Goal: Information Seeking & Learning: Find specific fact

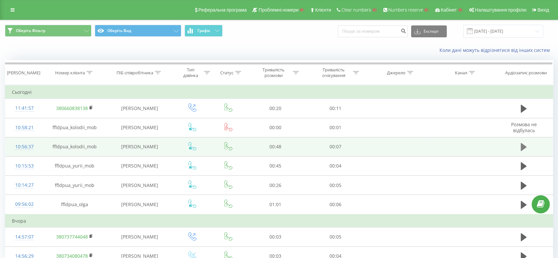
click at [528, 149] on button at bounding box center [524, 147] width 10 height 10
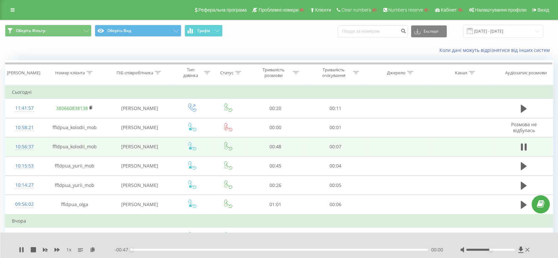
click at [189, 150] on icon at bounding box center [192, 146] width 8 height 8
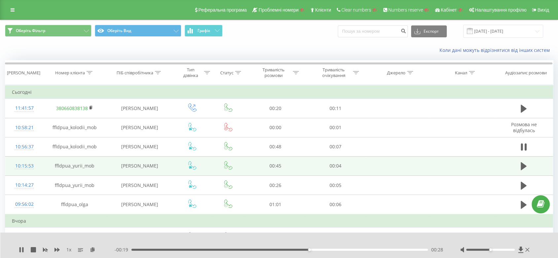
click at [191, 170] on span at bounding box center [192, 168] width 8 height 6
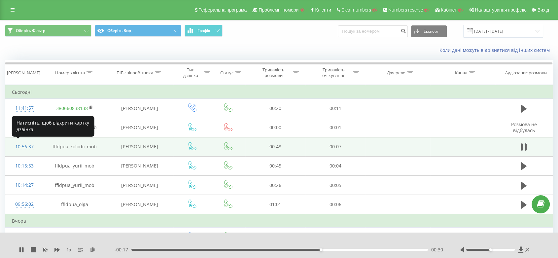
click at [24, 150] on div at bounding box center [24, 150] width 25 height 0
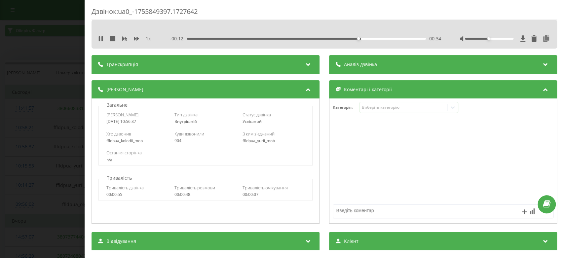
click at [41, 147] on div "Дзвінок : ua0_-1755849397.1727642 1 x - 00:12 00:34 00:34 Транскрипція Для AI-а…" at bounding box center [282, 129] width 564 height 258
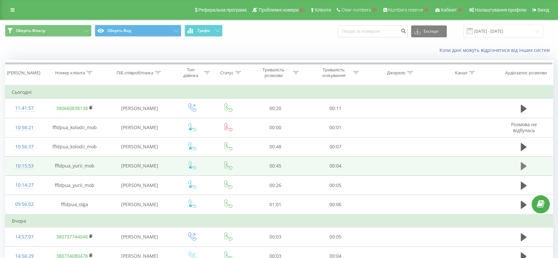
click at [524, 171] on button at bounding box center [524, 166] width 10 height 10
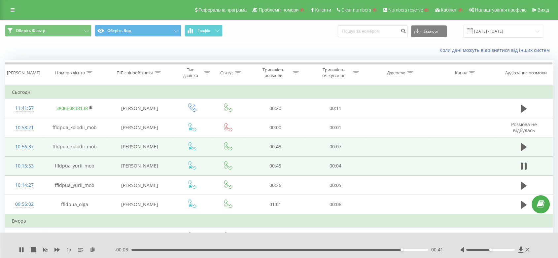
scroll to position [57, 0]
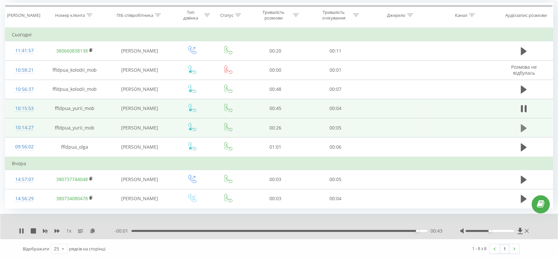
click at [521, 131] on icon at bounding box center [524, 128] width 6 height 9
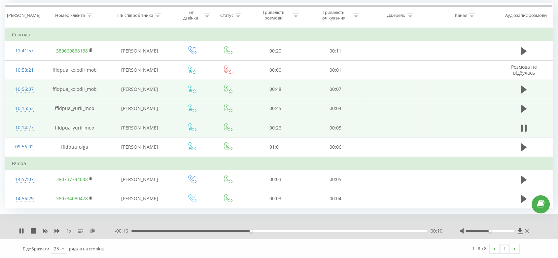
click at [191, 88] on icon at bounding box center [192, 89] width 8 height 8
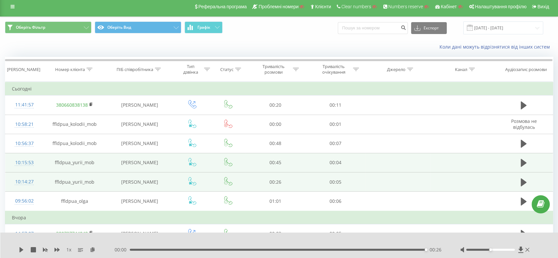
scroll to position [3, 0]
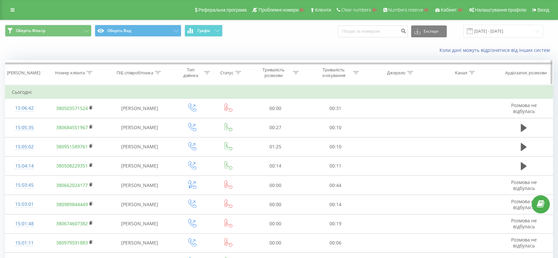
click at [75, 73] on div "Номер клієнта" at bounding box center [70, 73] width 30 height 6
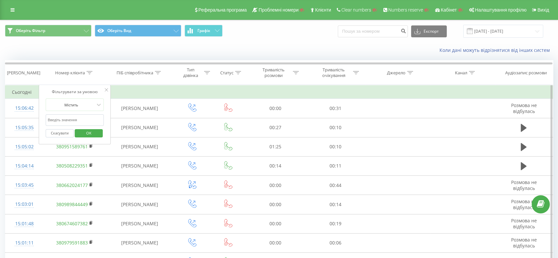
paste input "380636224444"
click at [76, 118] on input "380636224444" at bounding box center [75, 120] width 58 height 12
type input "380636224444"
click at [79, 129] on button "OK" at bounding box center [89, 133] width 28 height 8
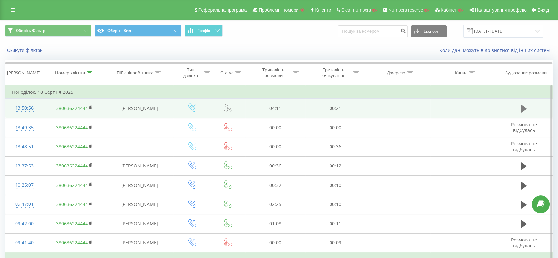
click at [521, 108] on button at bounding box center [524, 109] width 10 height 10
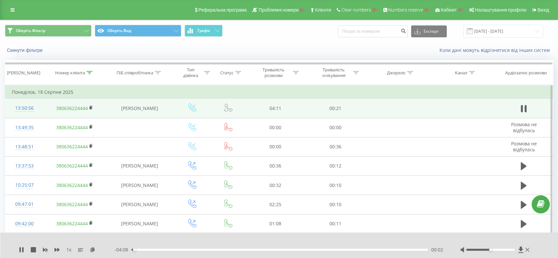
click at [521, 108] on button at bounding box center [524, 109] width 10 height 10
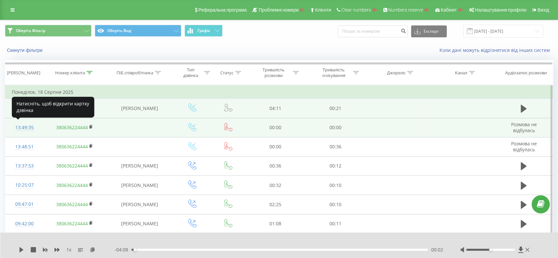
click at [22, 127] on div "13:49:35" at bounding box center [24, 127] width 25 height 13
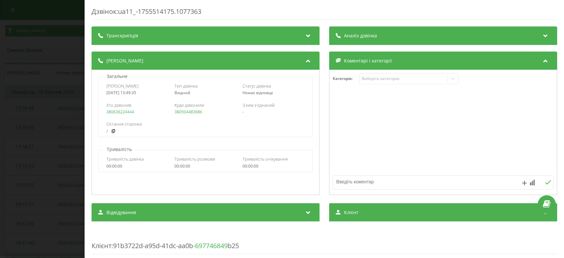
click at [22, 127] on div "Дзвінок : ua11_-1755514175.1077363 Транскрипція Для AI-аналізу майбутніх дзвінк…" at bounding box center [282, 129] width 564 height 258
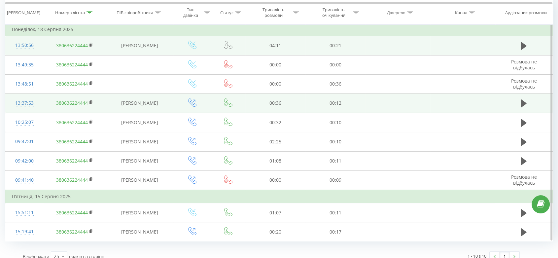
scroll to position [63, 0]
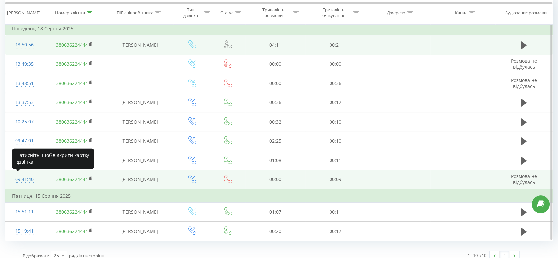
click at [25, 176] on div "09:41:40" at bounding box center [24, 179] width 25 height 13
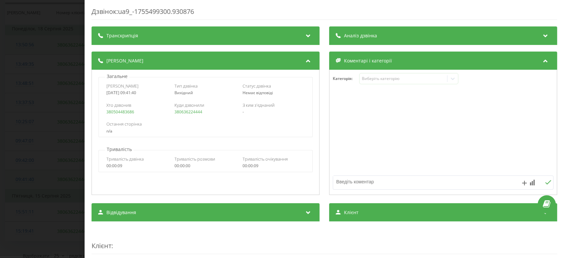
click at [25, 176] on div "Дзвінок : ua9_-1755499300.930876 Транскрипція Для AI-аналізу майбутніх дзвінків…" at bounding box center [282, 129] width 564 height 258
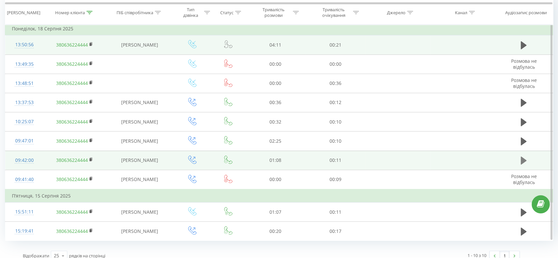
click at [529, 162] on td at bounding box center [524, 160] width 58 height 19
click at [529, 162] on button at bounding box center [524, 161] width 10 height 10
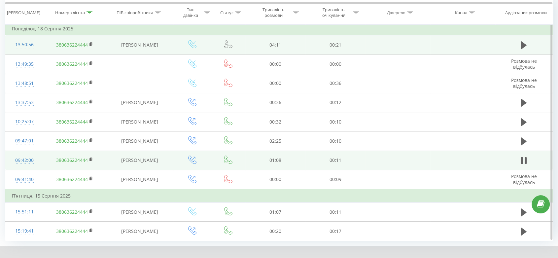
click at [529, 162] on button at bounding box center [524, 161] width 10 height 10
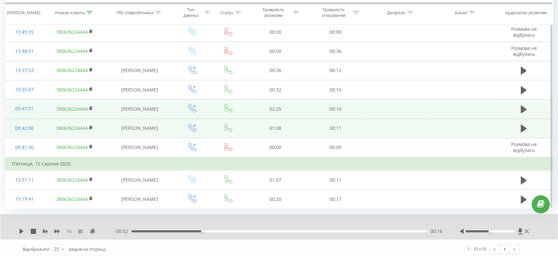
scroll to position [95, 0]
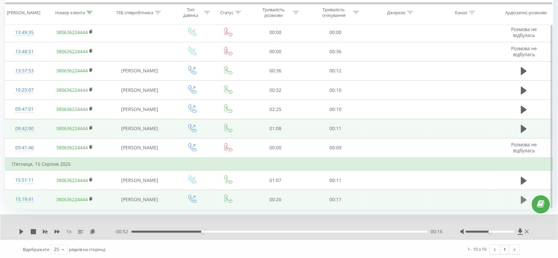
click at [522, 197] on icon at bounding box center [524, 200] width 6 height 8
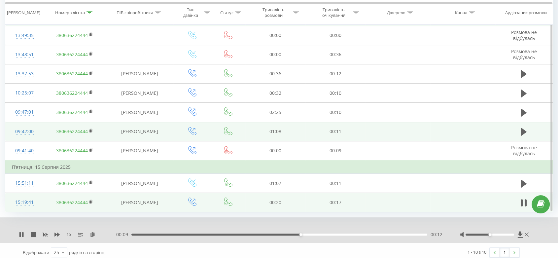
scroll to position [94, 0]
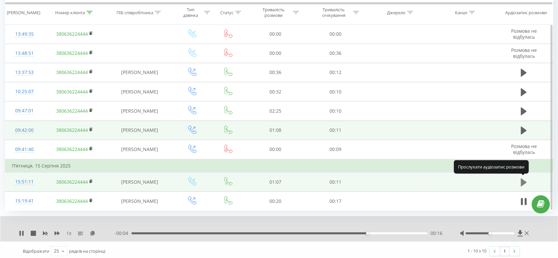
click at [526, 180] on icon at bounding box center [524, 182] width 6 height 9
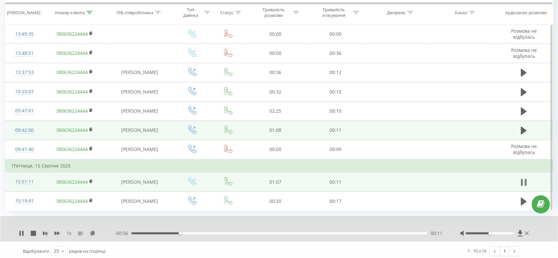
click at [526, 186] on button at bounding box center [524, 182] width 10 height 10
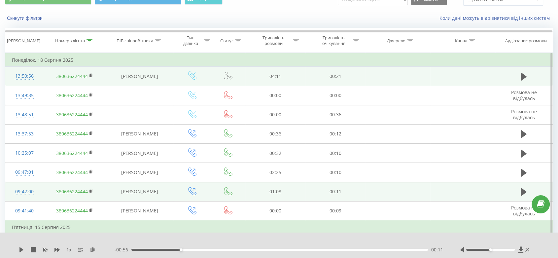
scroll to position [0, 0]
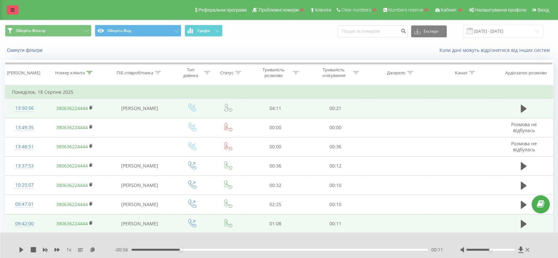
click at [11, 5] on link at bounding box center [13, 9] width 12 height 9
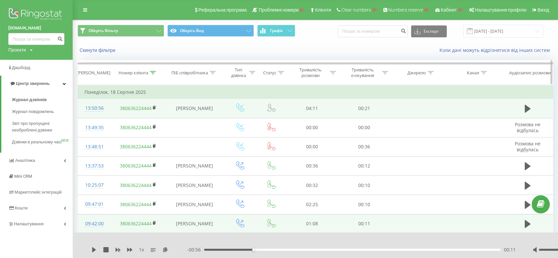
scroll to position [95, 0]
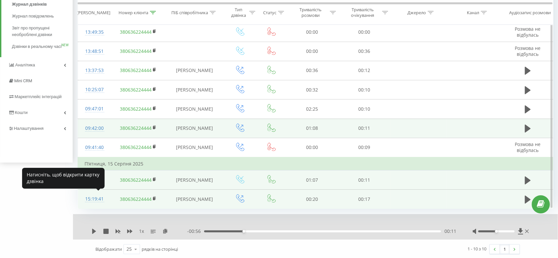
click at [98, 198] on div "15:19:41" at bounding box center [95, 199] width 20 height 13
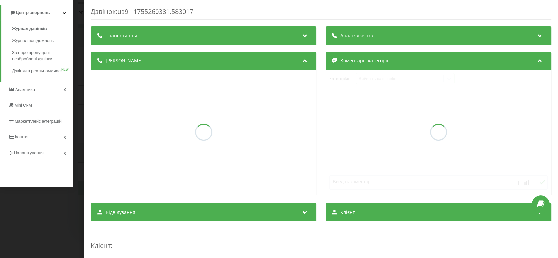
scroll to position [70, 0]
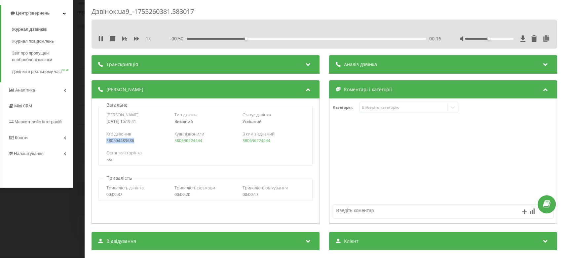
drag, startPoint x: 137, startPoint y: 140, endPoint x: 101, endPoint y: 138, distance: 35.8
click at [101, 138] on div "Хто дзвонив 380504483686 Куди дзвонили 380636224444 З ким з'єднаний 380636224444" at bounding box center [205, 137] width 213 height 19
copy link "380504483686"
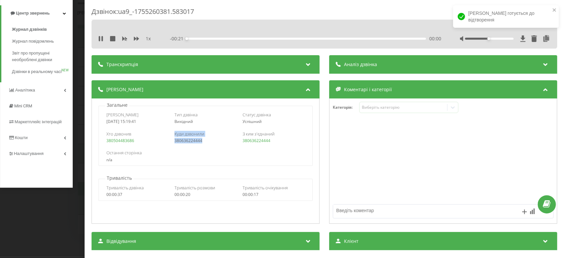
drag, startPoint x: 209, startPoint y: 140, endPoint x: 170, endPoint y: 144, distance: 38.9
click at [170, 144] on div "Хто дзвонив 380504483686 Куди дзвонили 380636224444 З ким з'єднаний 380636224444" at bounding box center [205, 137] width 213 height 19
click at [212, 142] on div "380636224444" at bounding box center [205, 140] width 62 height 5
drag, startPoint x: 212, startPoint y: 142, endPoint x: 178, endPoint y: 143, distance: 34.1
click at [178, 143] on div "380636224444" at bounding box center [205, 140] width 62 height 5
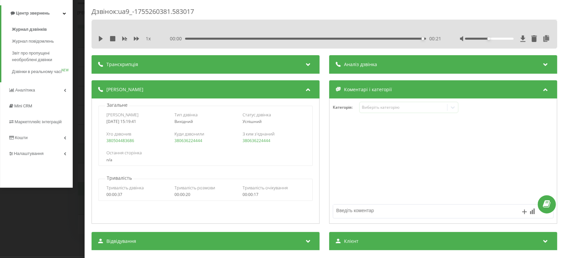
click at [304, 150] on div "Остання сторінка n/a" at bounding box center [205, 155] width 213 height 19
click at [89, 216] on div "Дзвінок : ua9_-1755260381.583017 1 x 00:00 00:21 00:21 Транскрипція Для AI-анал…" at bounding box center [324, 129] width 479 height 258
click at [64, 224] on div "Дзвінок : ua9_-1755260381.583017 1 x 00:00 00:21 00:21 Транскрипція Для AI-анал…" at bounding box center [282, 129] width 564 height 258
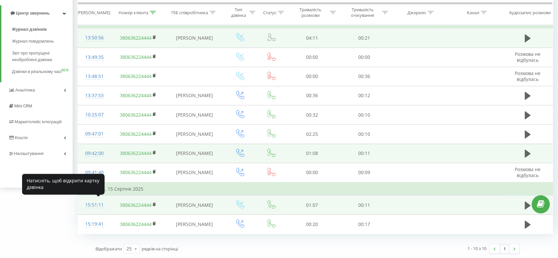
click at [95, 202] on div "15:51:11" at bounding box center [95, 205] width 20 height 13
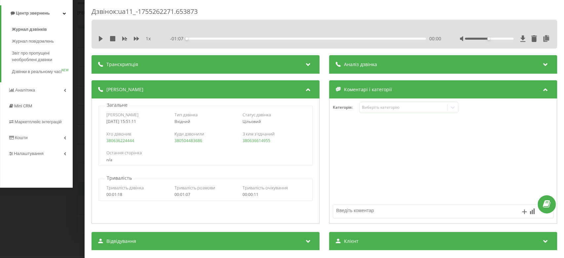
click at [77, 231] on div "Дзвінок : ua11_-1755262271.653873 1 x - 01:07 00:00 00:00 Транскрипція Для AI-а…" at bounding box center [282, 129] width 564 height 258
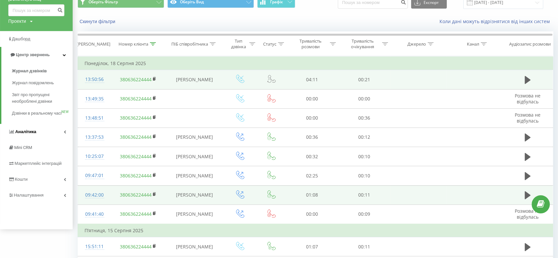
scroll to position [28, 0]
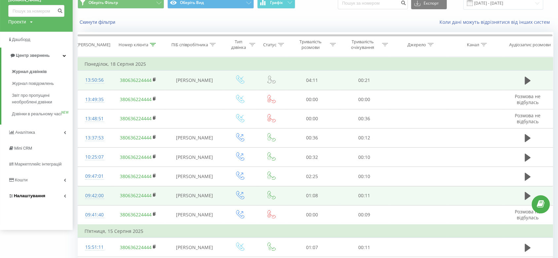
click at [38, 198] on span "Налаштування" at bounding box center [29, 195] width 31 height 5
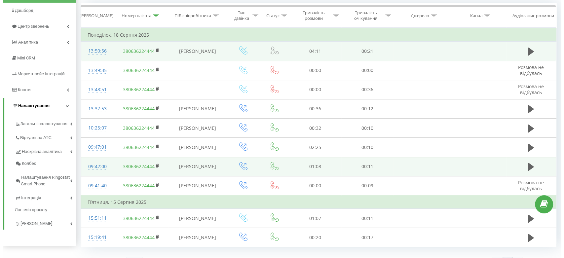
scroll to position [70, 0]
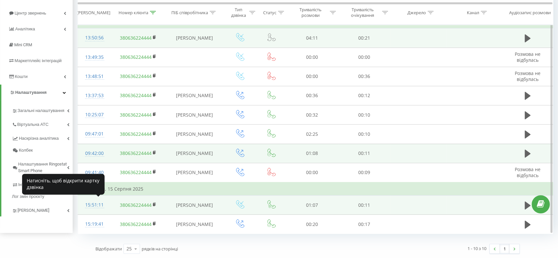
click at [95, 205] on div "15:51:11" at bounding box center [95, 205] width 20 height 13
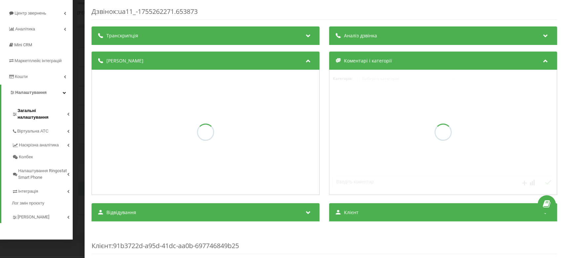
click at [41, 116] on link "Загальні налаштування" at bounding box center [42, 113] width 61 height 20
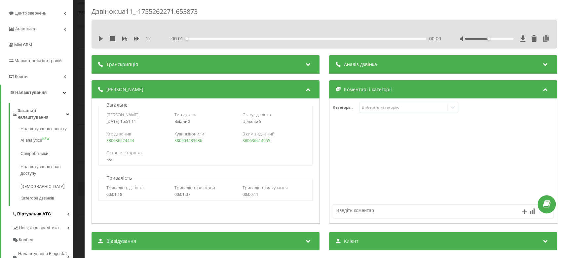
click at [46, 206] on link "Віртуальна АТС" at bounding box center [42, 213] width 61 height 14
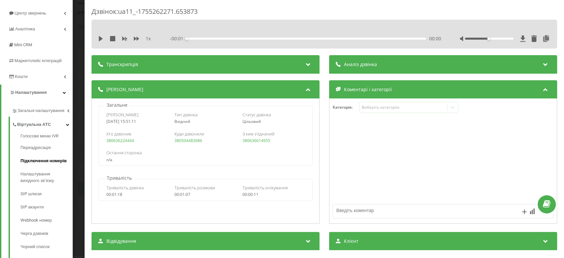
click at [55, 166] on link "Підключення номерів" at bounding box center [46, 160] width 52 height 13
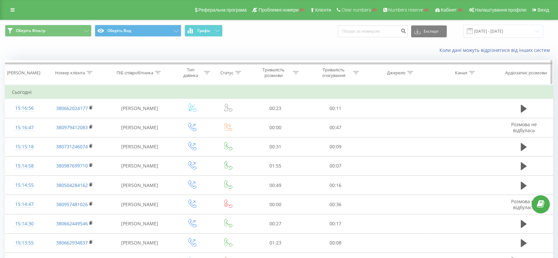
click at [69, 75] on div "Номер клієнта" at bounding box center [70, 73] width 30 height 6
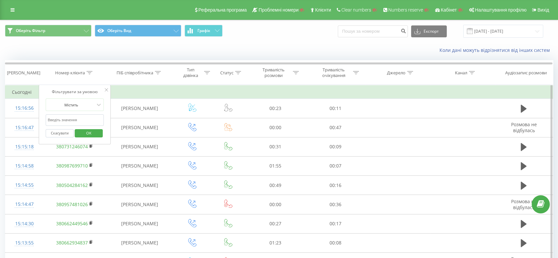
paste input "380636224444"
type input "380636224444"
click at [72, 118] on input "380636224444" at bounding box center [75, 120] width 58 height 12
click button "OK" at bounding box center [89, 133] width 28 height 8
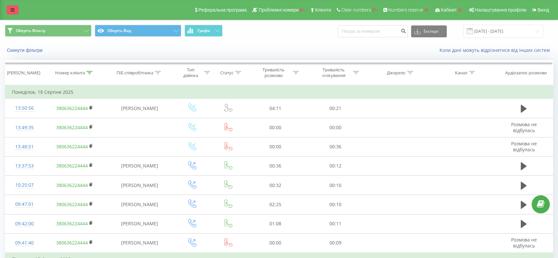
click at [14, 8] on icon at bounding box center [13, 10] width 4 height 5
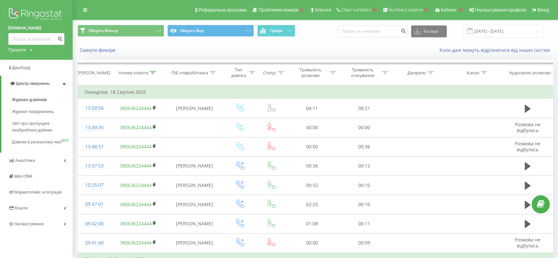
scroll to position [42, 0]
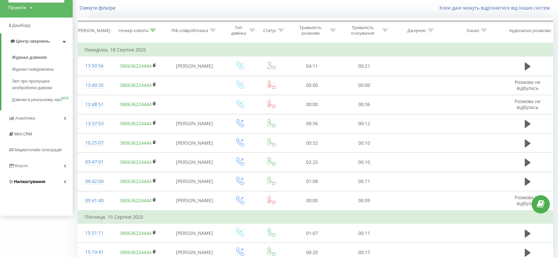
click at [53, 185] on link "Налаштування" at bounding box center [36, 182] width 73 height 16
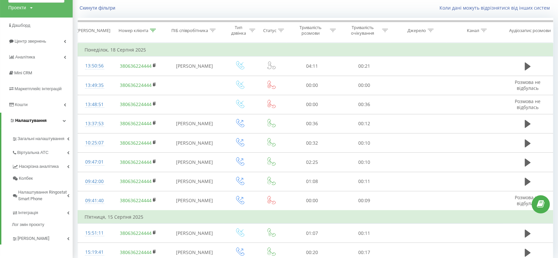
click at [45, 119] on link "Налаштування" at bounding box center [36, 121] width 71 height 16
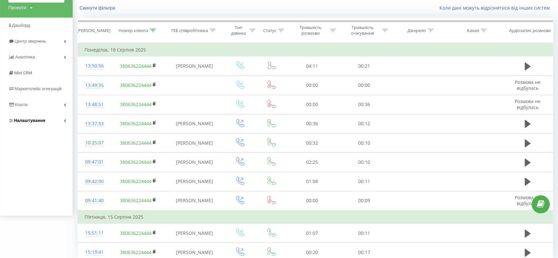
click at [53, 125] on link "Налаштування" at bounding box center [36, 121] width 73 height 16
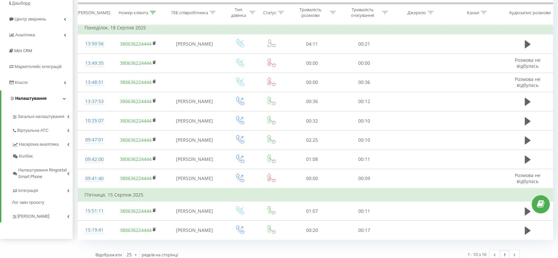
scroll to position [70, 0]
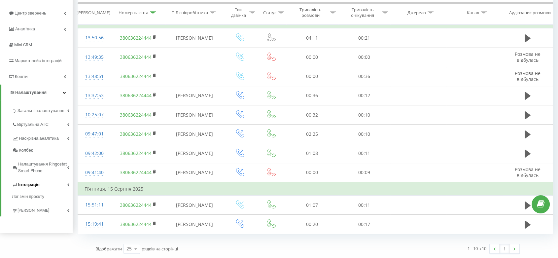
click at [59, 181] on link "Інтеграція" at bounding box center [42, 184] width 61 height 14
click at [45, 62] on span "Маркетплейс інтеграцій" at bounding box center [40, 60] width 51 height 5
